Goal: Task Accomplishment & Management: Use online tool/utility

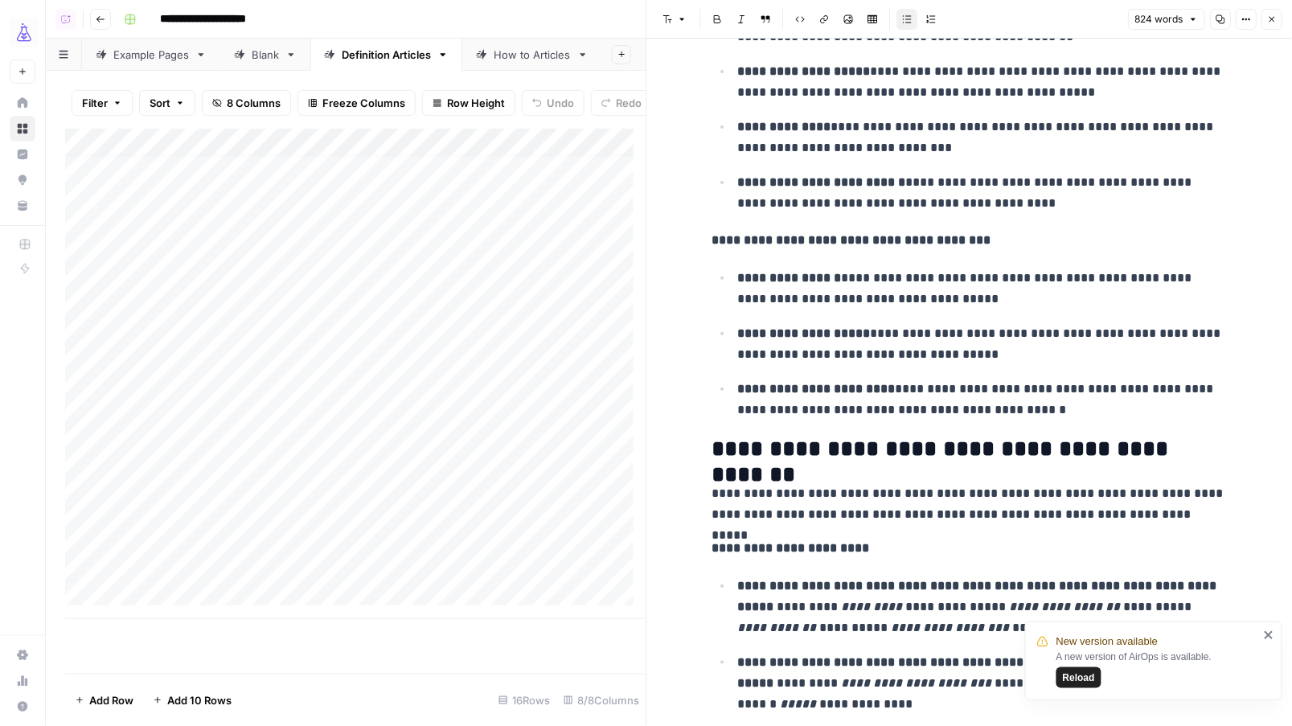
scroll to position [13, 0]
click at [165, 602] on div "Add Column" at bounding box center [355, 374] width 581 height 491
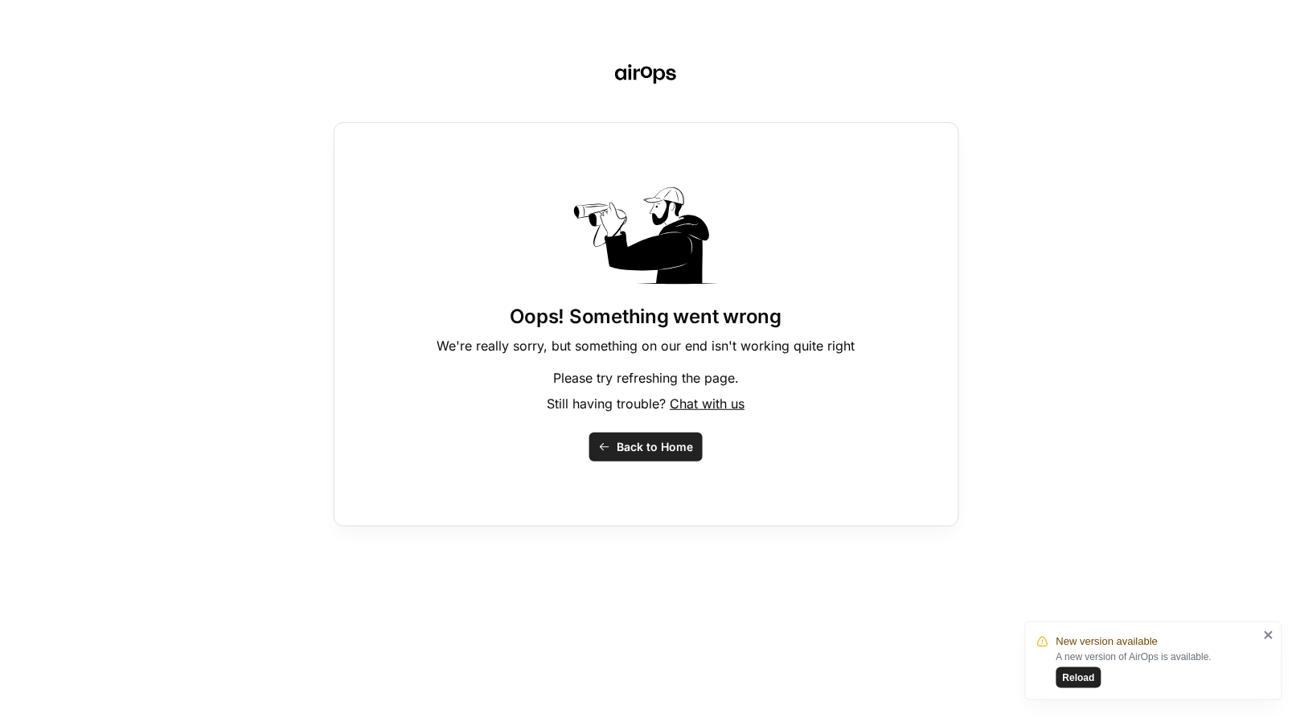
click at [1076, 680] on span "Reload" at bounding box center [1079, 678] width 32 height 14
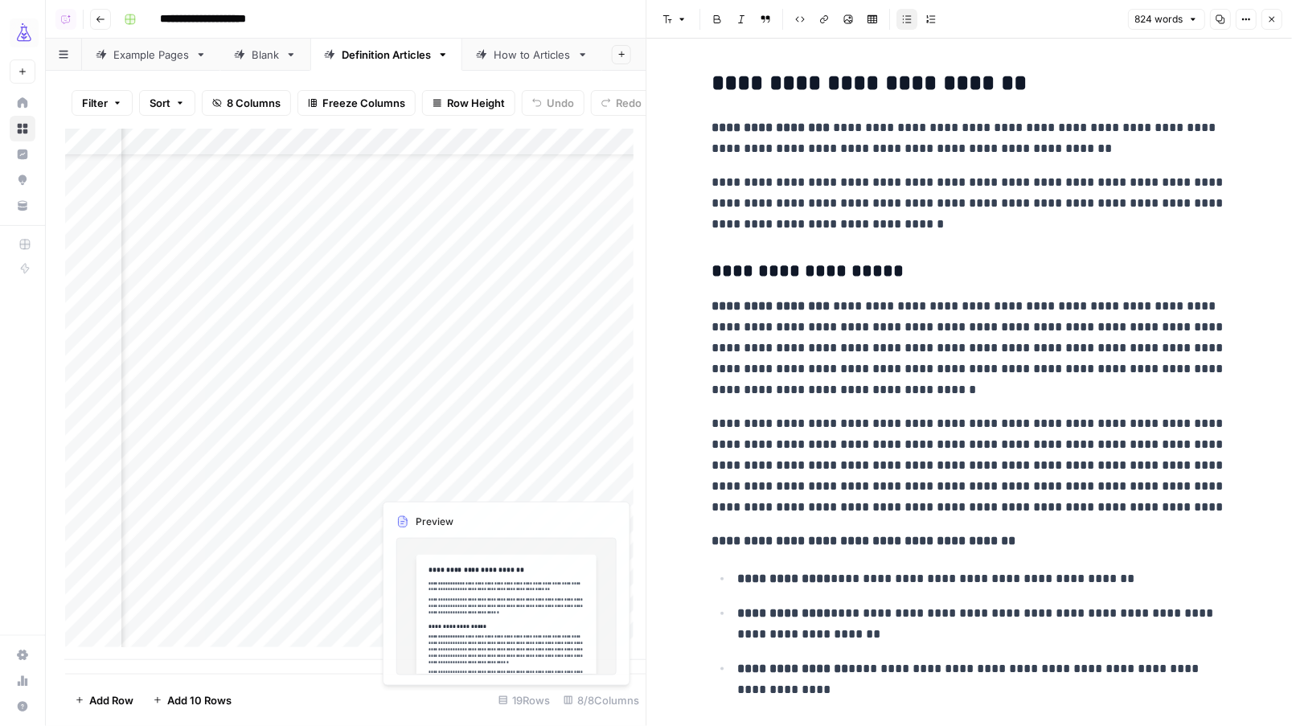
scroll to position [54, 610]
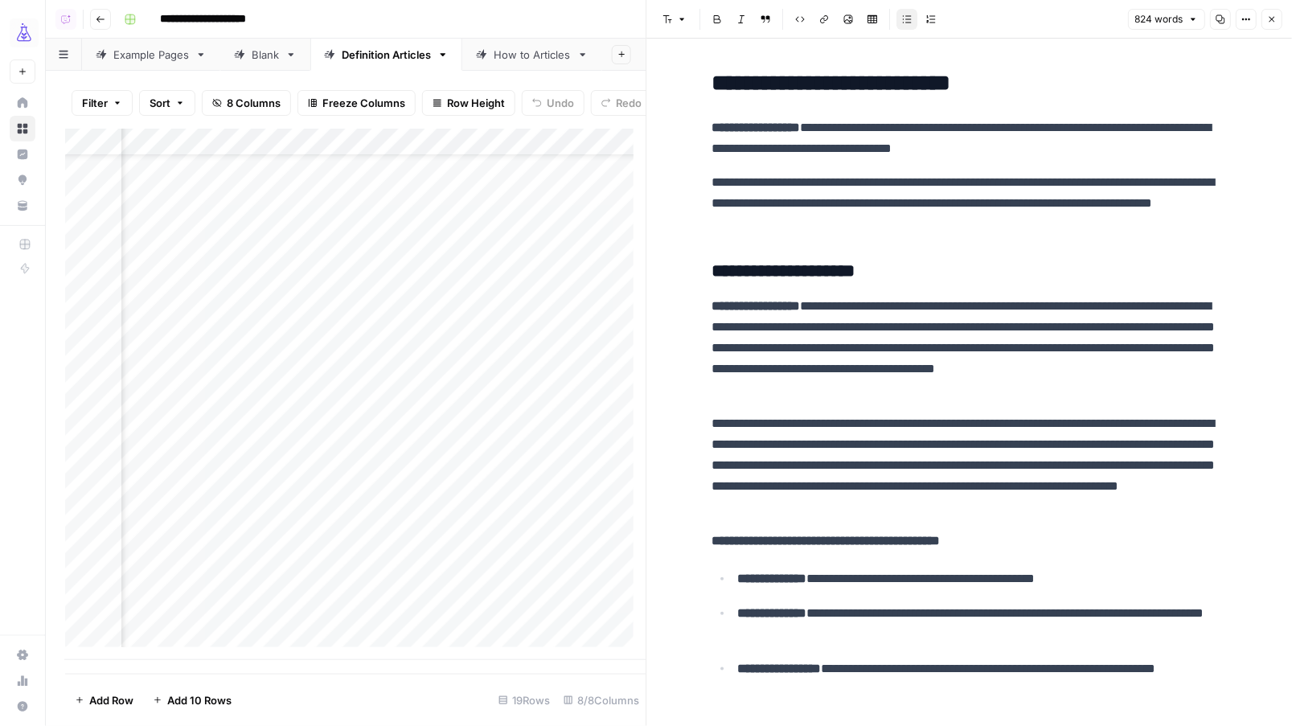
click at [1274, 17] on icon "button" at bounding box center [1273, 20] width 6 height 6
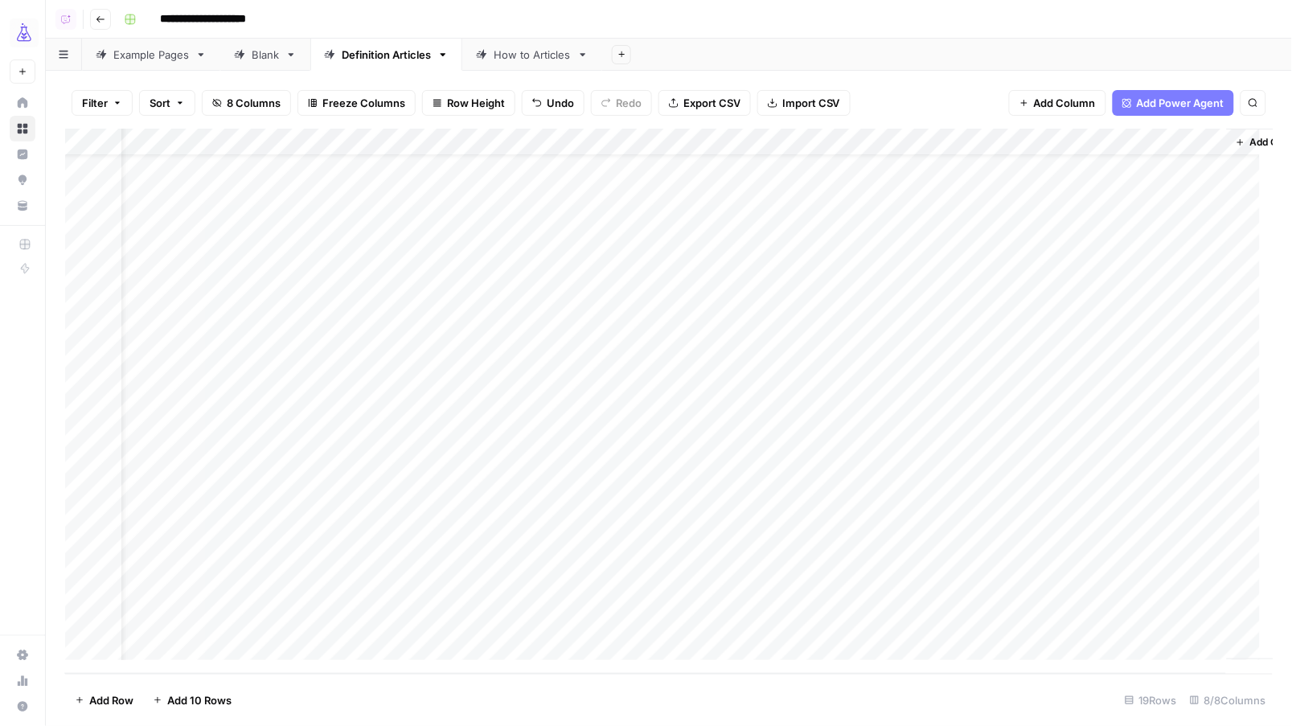
scroll to position [41, 0]
